Goal: Information Seeking & Learning: Learn about a topic

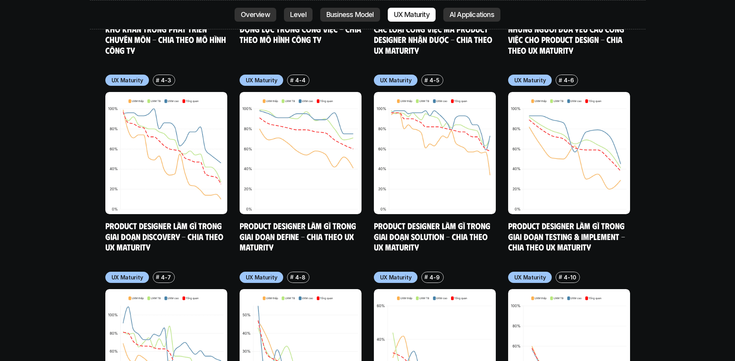
scroll to position [3853, 0]
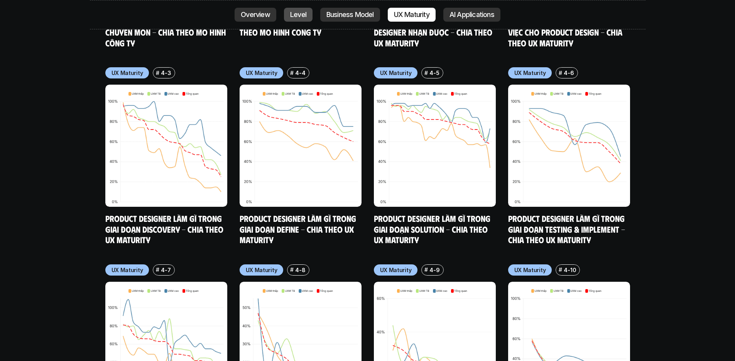
click at [296, 16] on p "Level" at bounding box center [298, 15] width 16 height 8
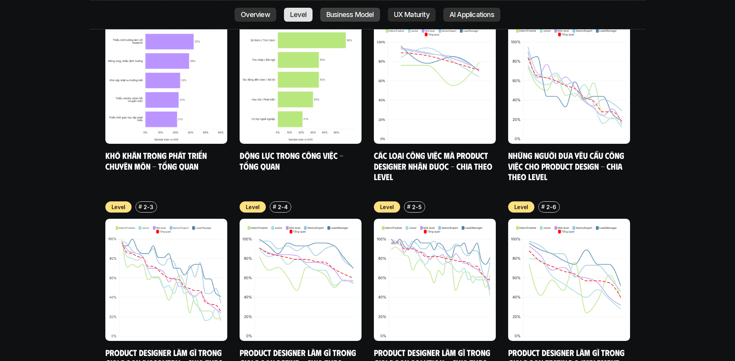
scroll to position [2668, 0]
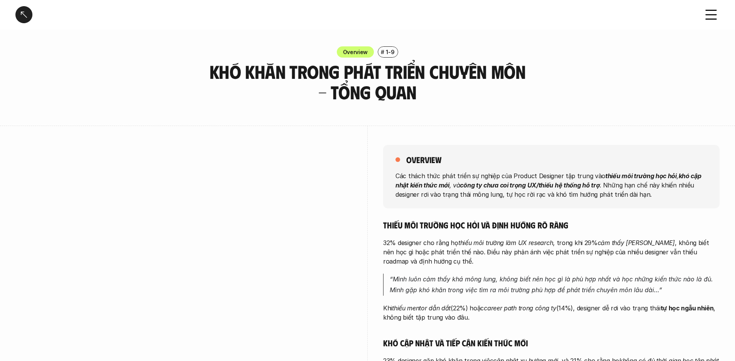
click at [589, 334] on div "Thiếu môi trường học hỏi và định hướng rõ ràng 32% designer cho rằng họ thiếu m…" at bounding box center [551, 365] width 337 height 293
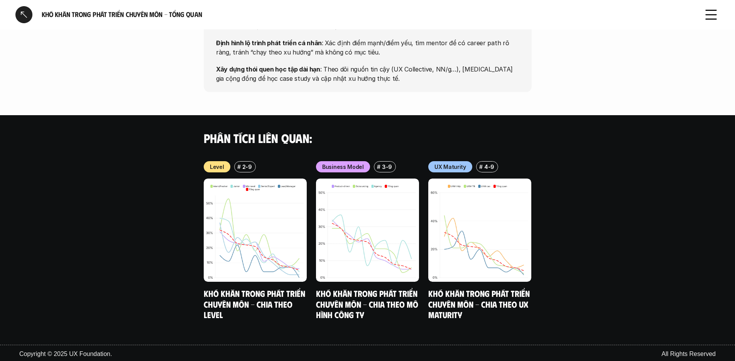
scroll to position [657, 0]
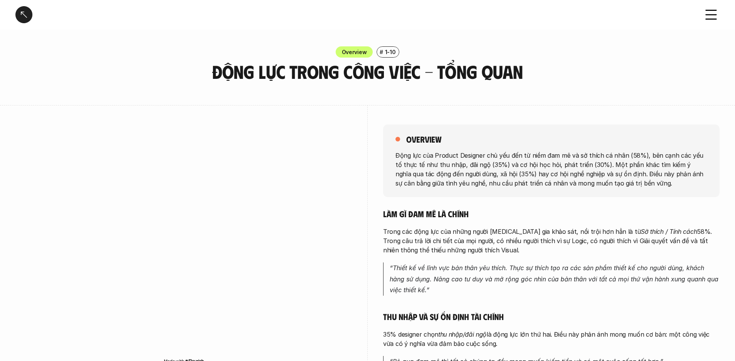
click at [556, 71] on div "Overview # 1-10 Động lực trong công việc - Tổng quan" at bounding box center [367, 64] width 735 height 36
click at [454, 229] on p "Trong các động lực của những người tham gia khảo sát, nổi trội hơn hẳn là từ Sở…" at bounding box center [551, 241] width 337 height 28
